Goal: Navigation & Orientation: Find specific page/section

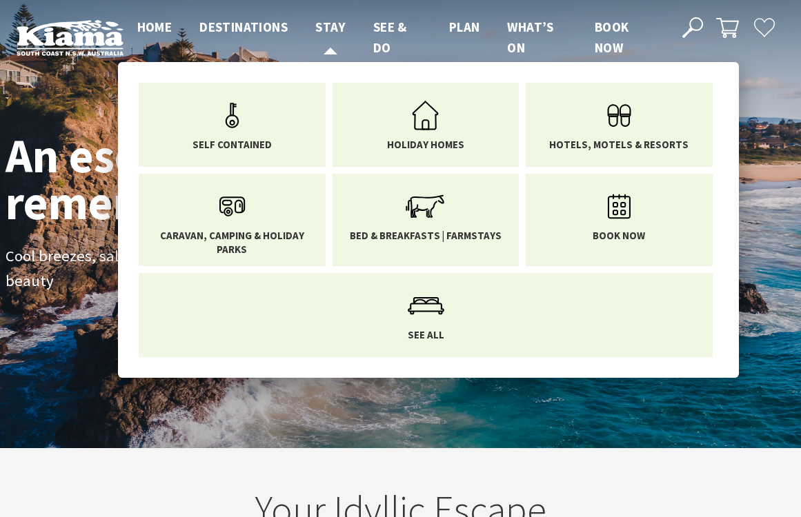
scroll to position [210, 790]
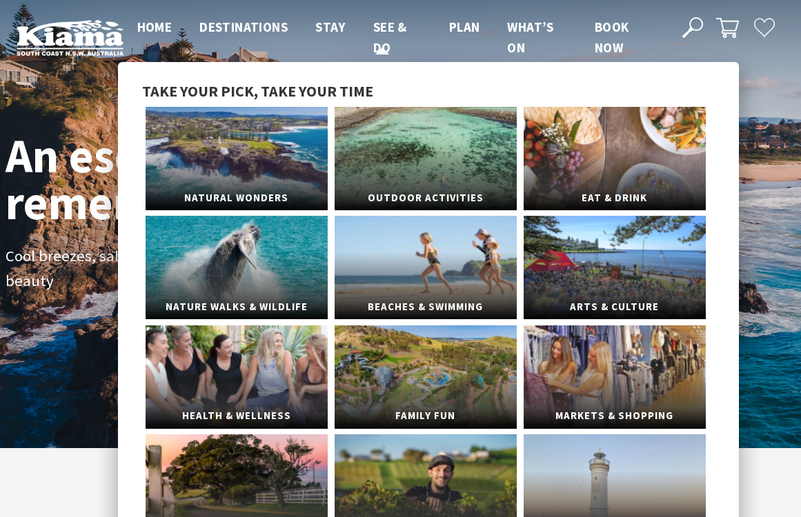
click at [390, 33] on span "See & Do" at bounding box center [390, 37] width 34 height 37
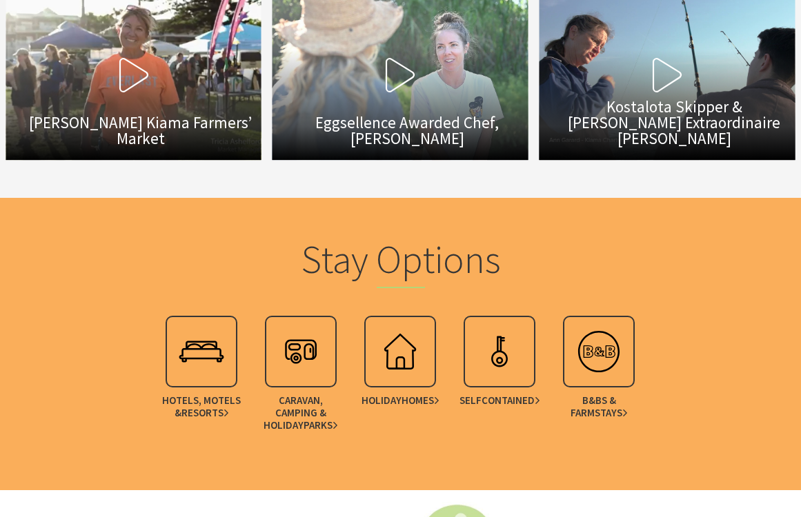
scroll to position [4023, 0]
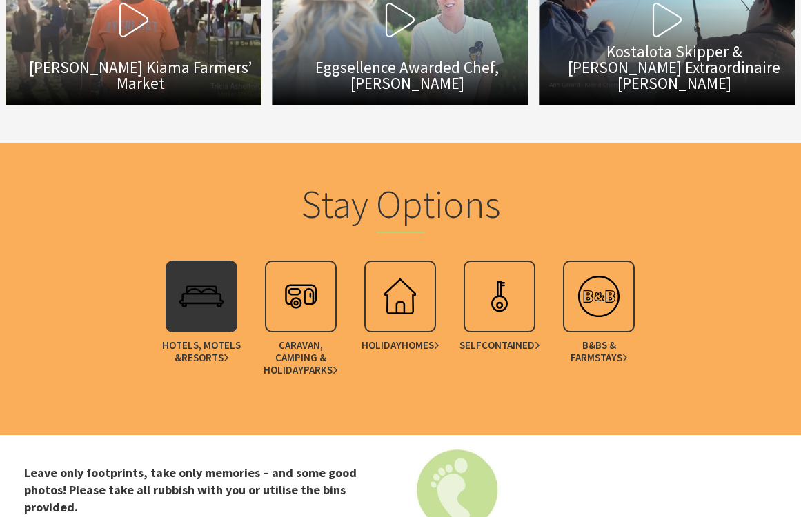
click at [203, 269] on img at bounding box center [201, 296] width 55 height 55
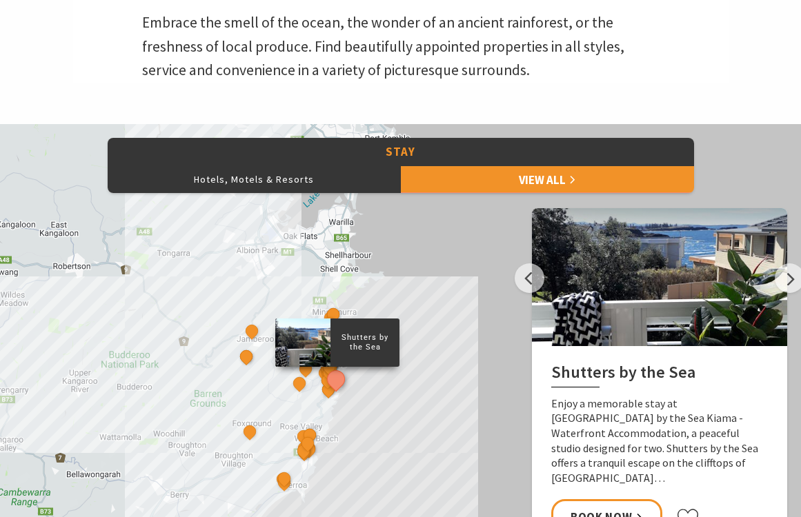
scroll to position [542, 0]
